Goal: Find specific page/section: Find specific page/section

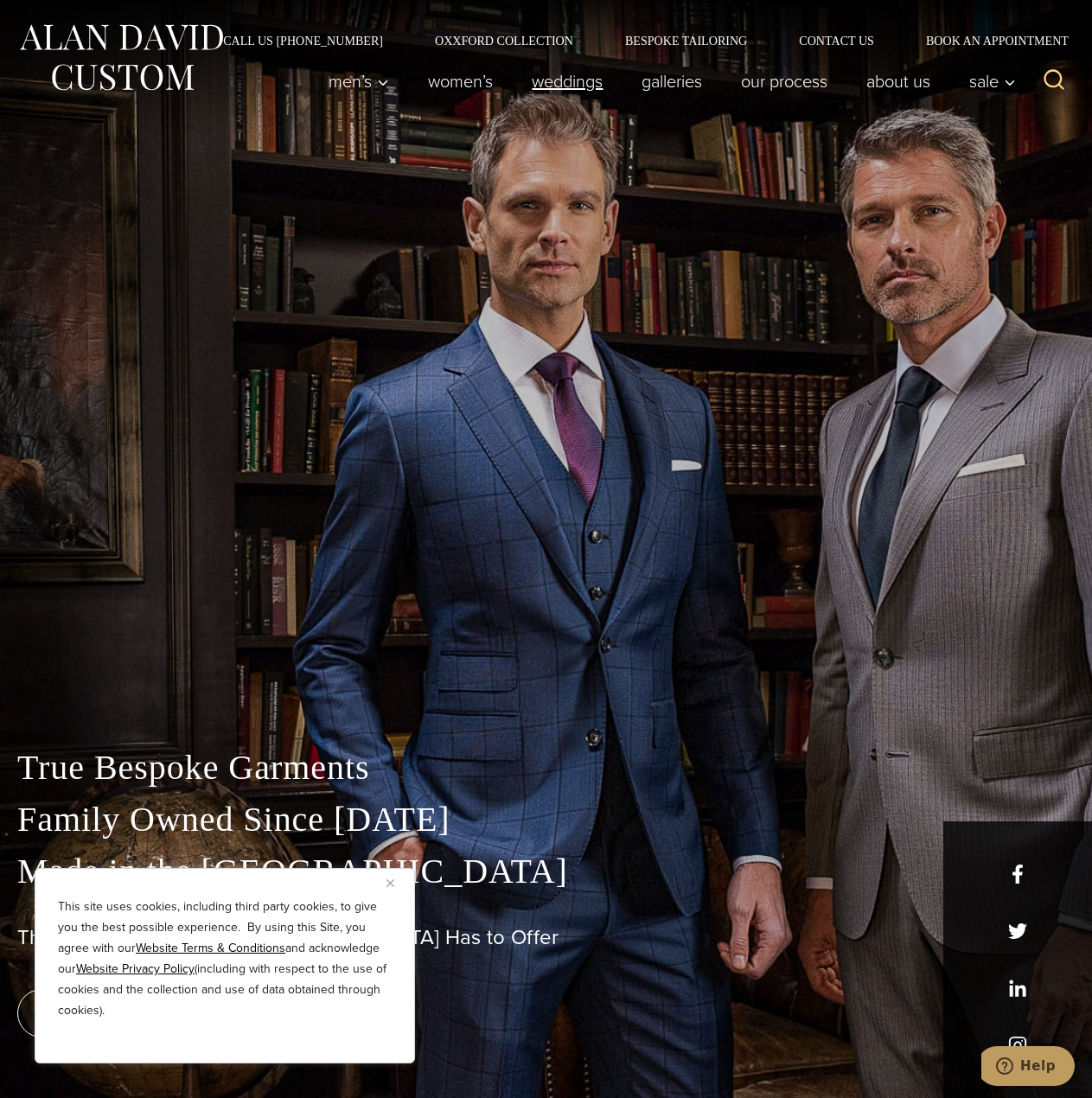
click at [531, 90] on link "weddings" at bounding box center [568, 81] width 110 height 34
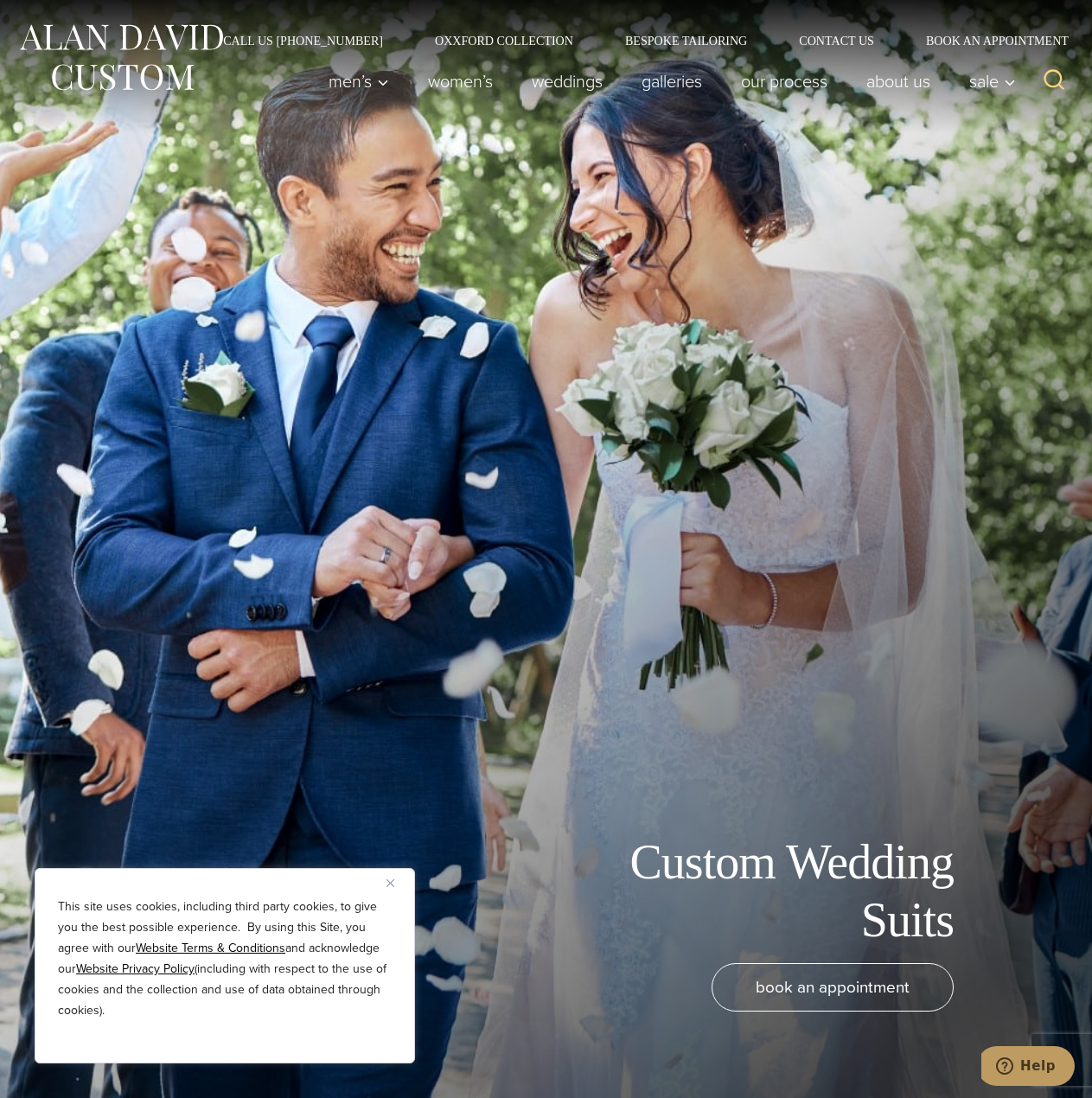
drag, startPoint x: 455, startPoint y: 601, endPoint x: 478, endPoint y: 237, distance: 364.7
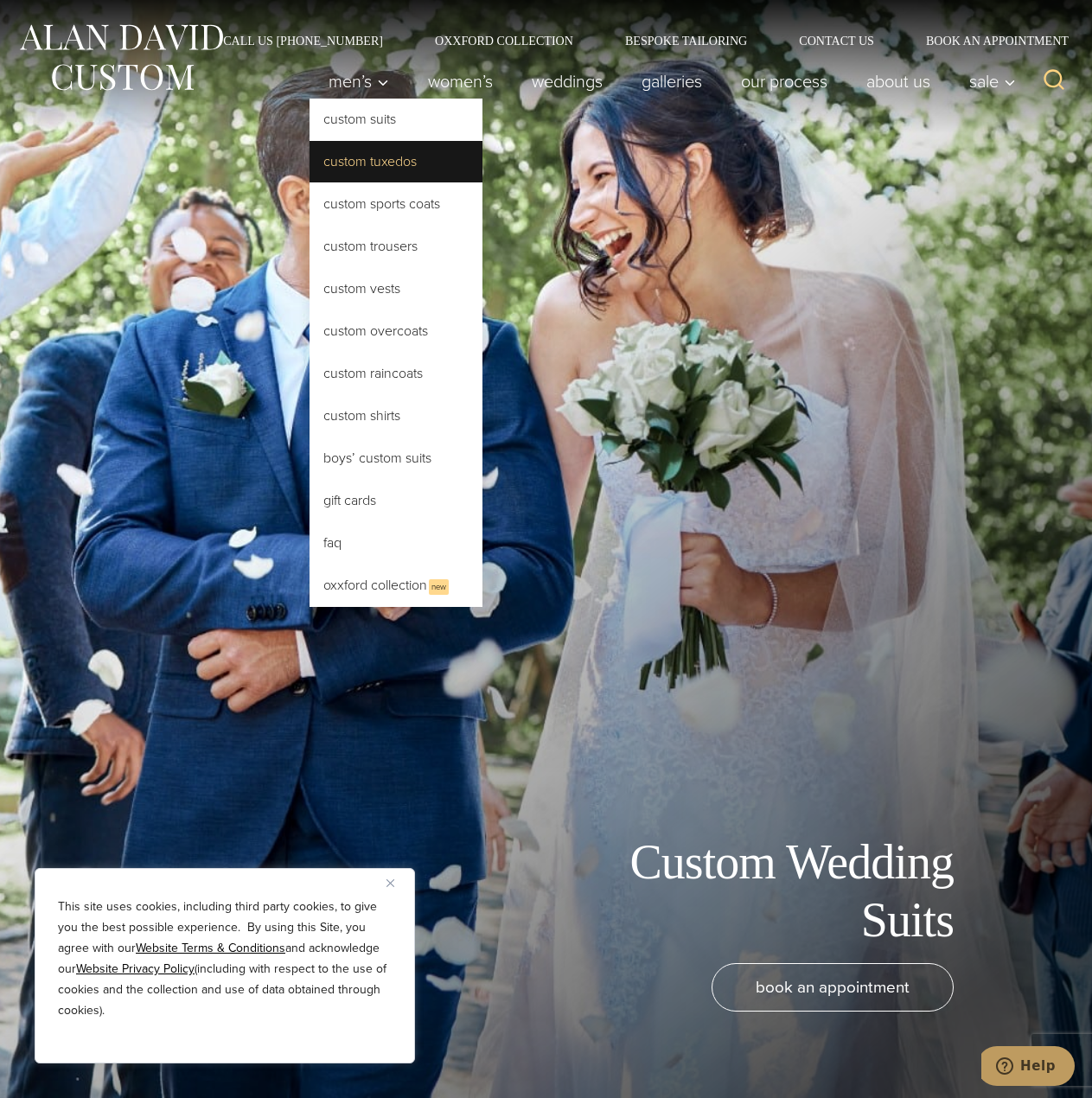
click at [390, 166] on link "Custom Tuxedos" at bounding box center [395, 161] width 173 height 41
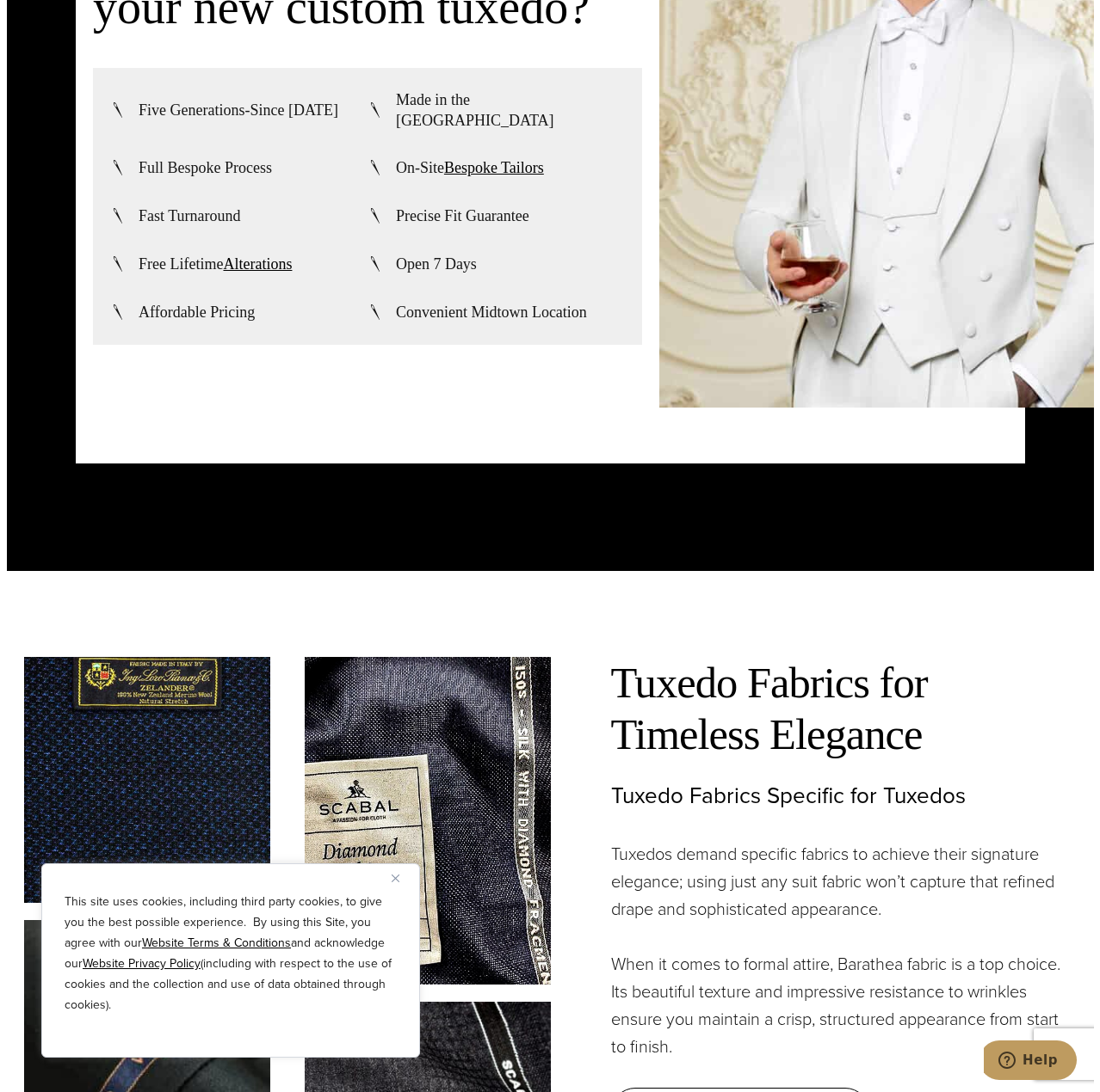
scroll to position [5075, 0]
